Goal: Task Accomplishment & Management: Complete application form

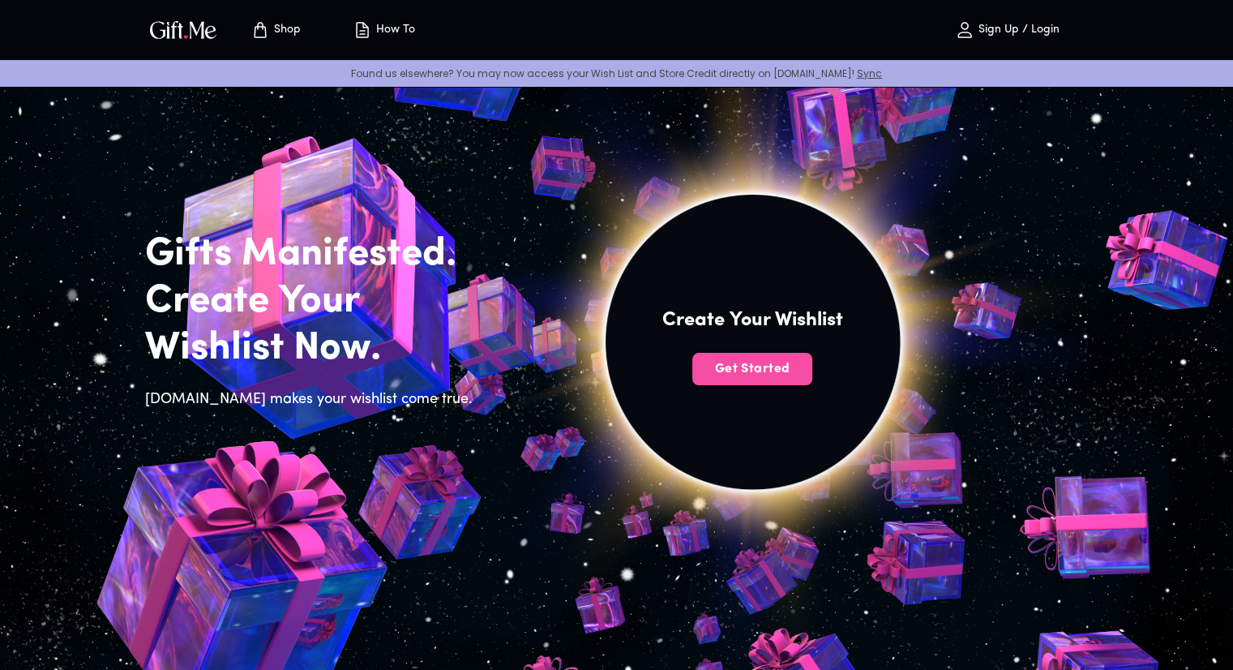
click at [739, 380] on button "Get Started" at bounding box center [752, 369] width 120 height 32
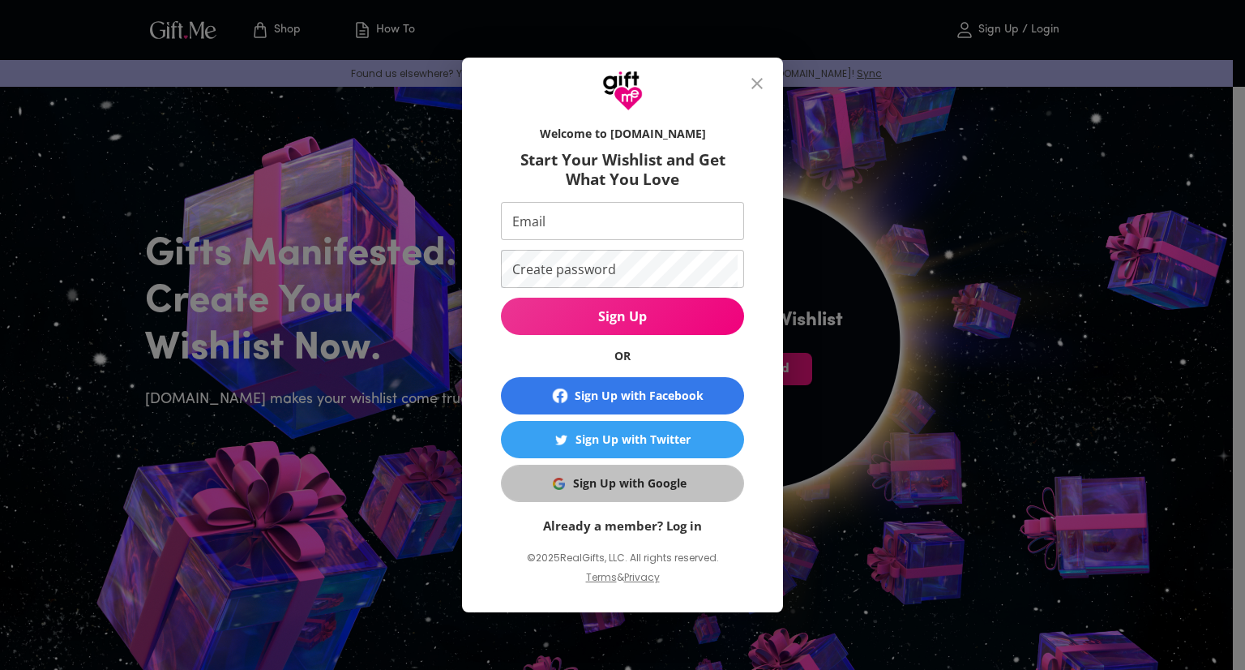
click at [639, 481] on div "Sign Up with Google" at bounding box center [629, 483] width 113 height 18
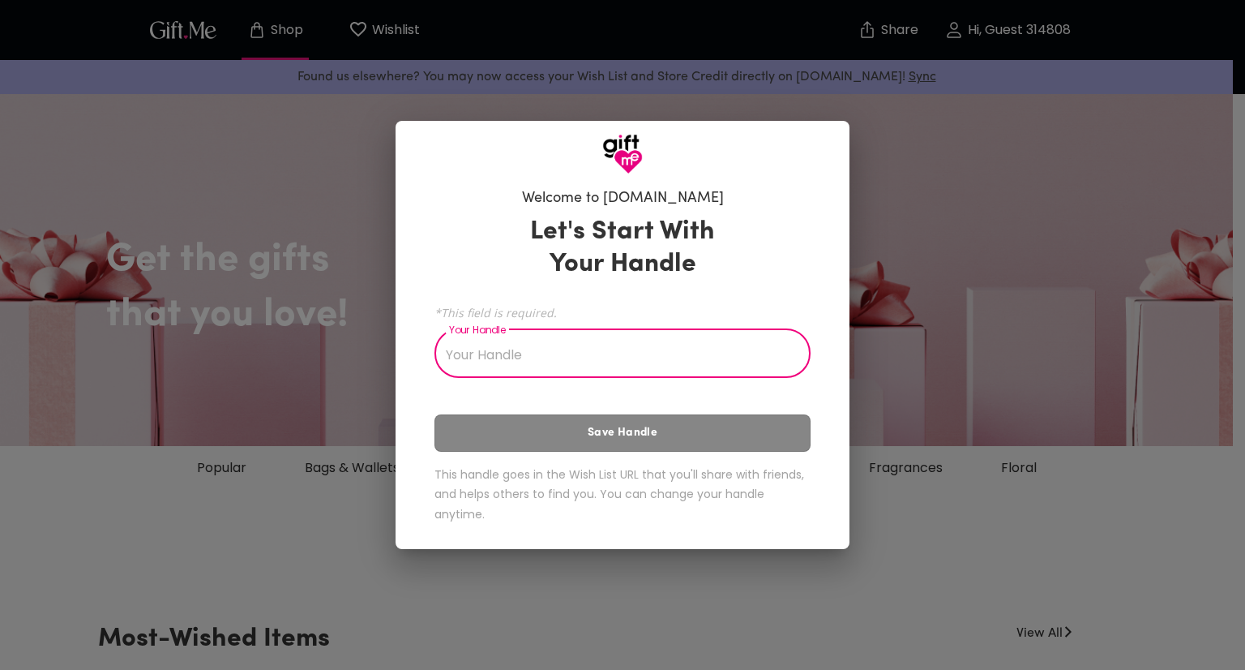
click at [692, 349] on input "Your Handle" at bounding box center [614, 354] width 358 height 45
click at [656, 439] on div "Let's Start With Your Handle *This field is required. Your Handle Iya Your Hand…" at bounding box center [623, 372] width 376 height 328
click at [564, 351] on input "Iya" at bounding box center [614, 354] width 358 height 45
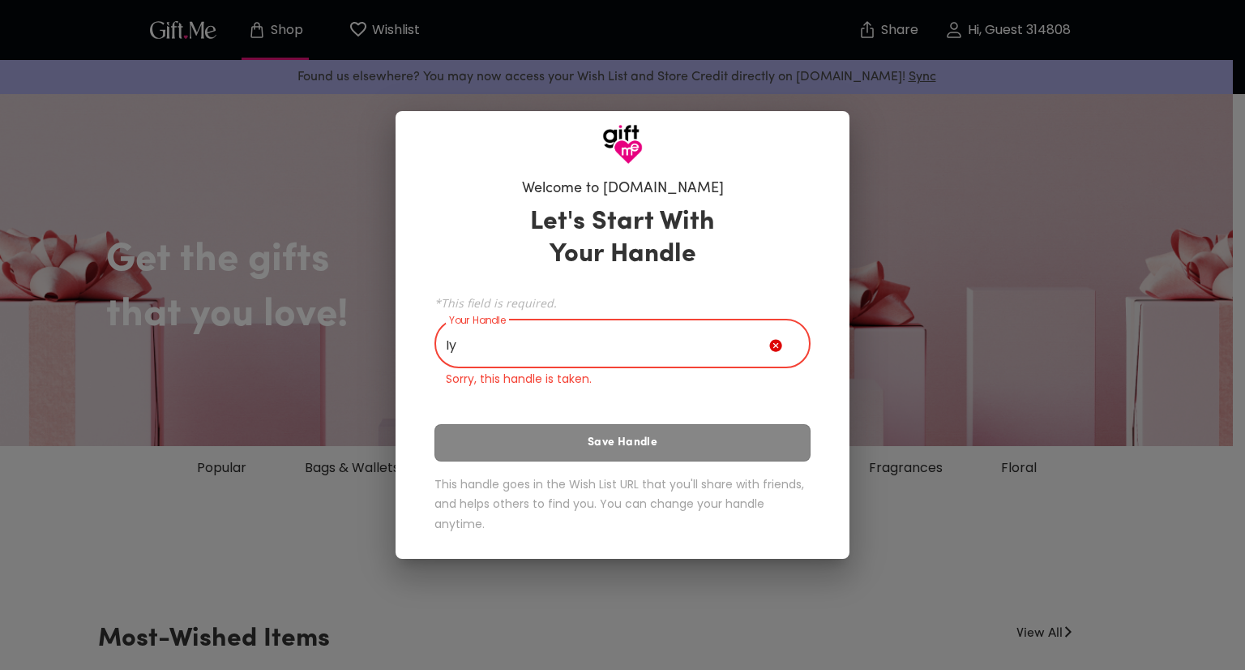
type input "I"
type input "R"
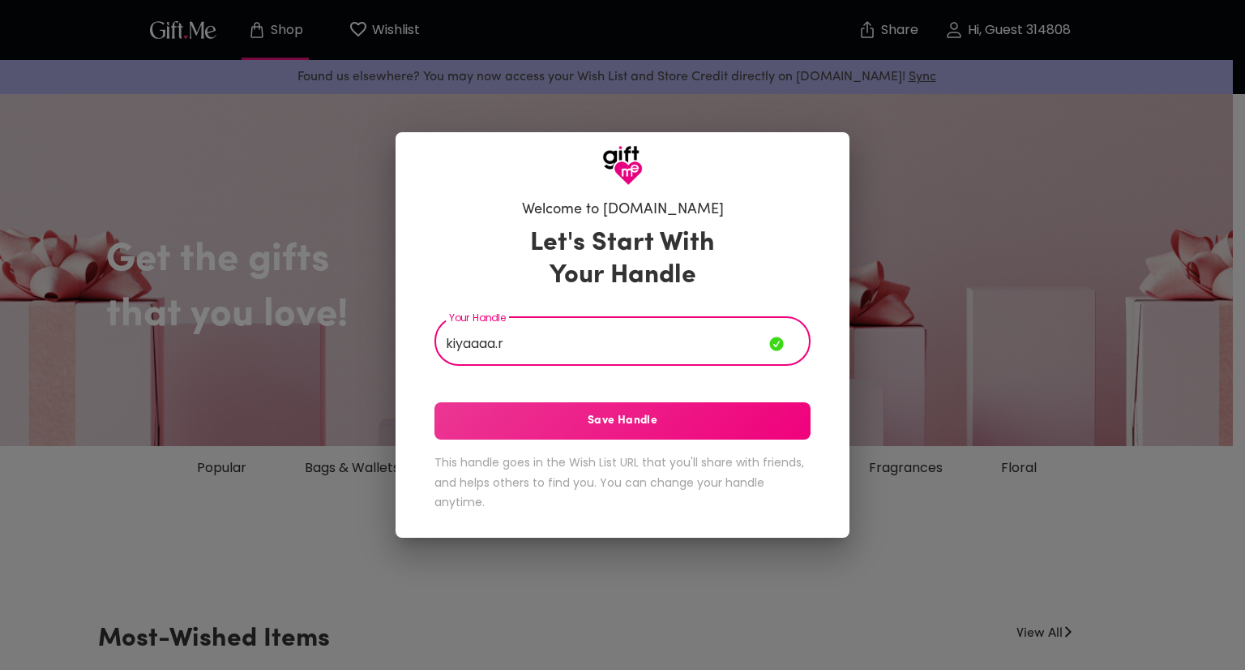
type input "kiyaaaa.r"
click at [540, 420] on span "Save Handle" at bounding box center [623, 421] width 376 height 18
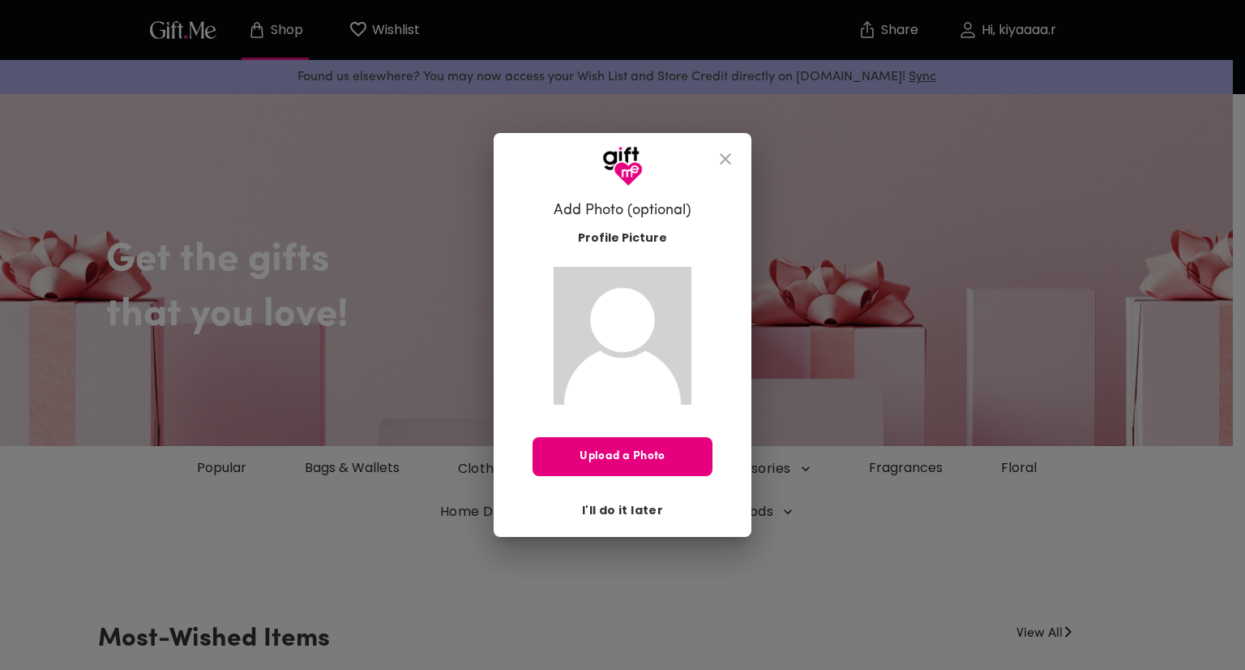
click at [617, 507] on span "I'll do it later" at bounding box center [622, 510] width 81 height 18
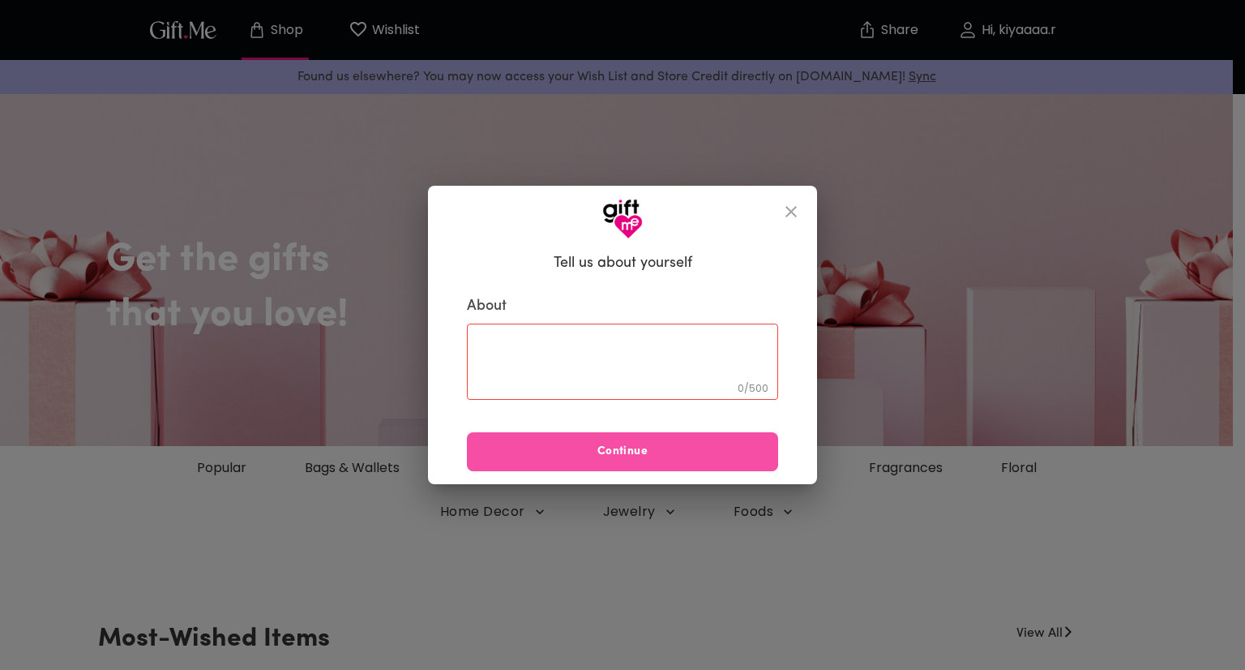
click at [628, 456] on span "Continue" at bounding box center [622, 452] width 311 height 18
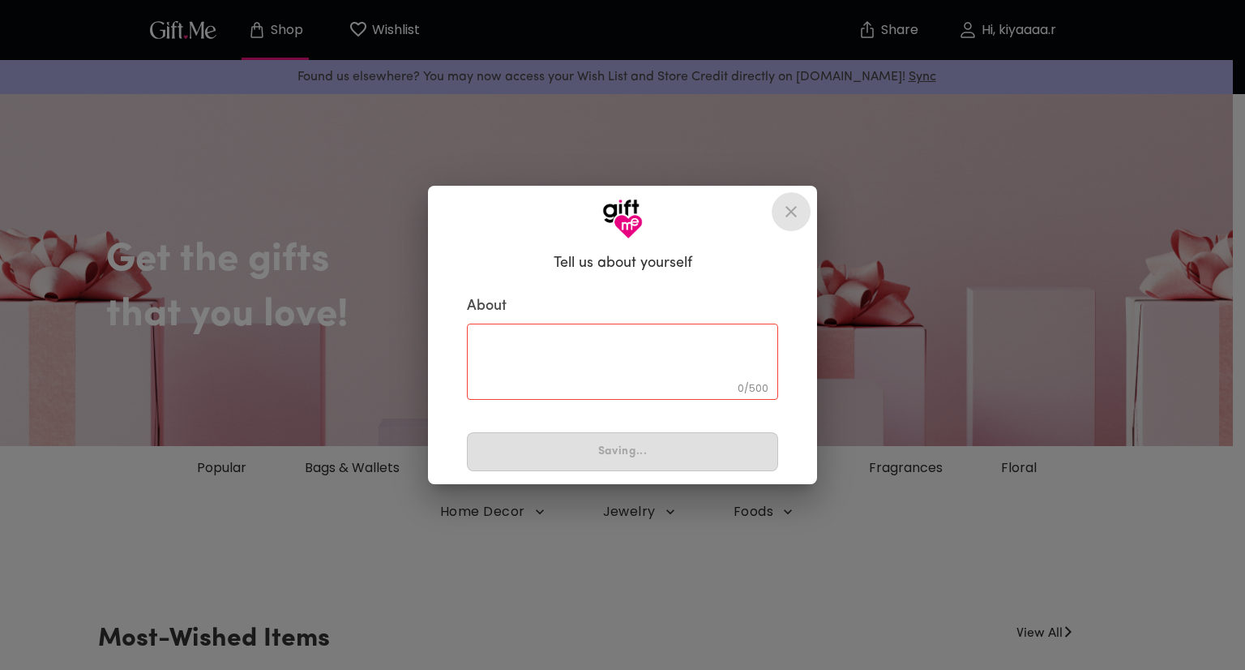
click at [788, 215] on icon "close" at bounding box center [791, 211] width 11 height 11
